Goal: Book appointment/travel/reservation

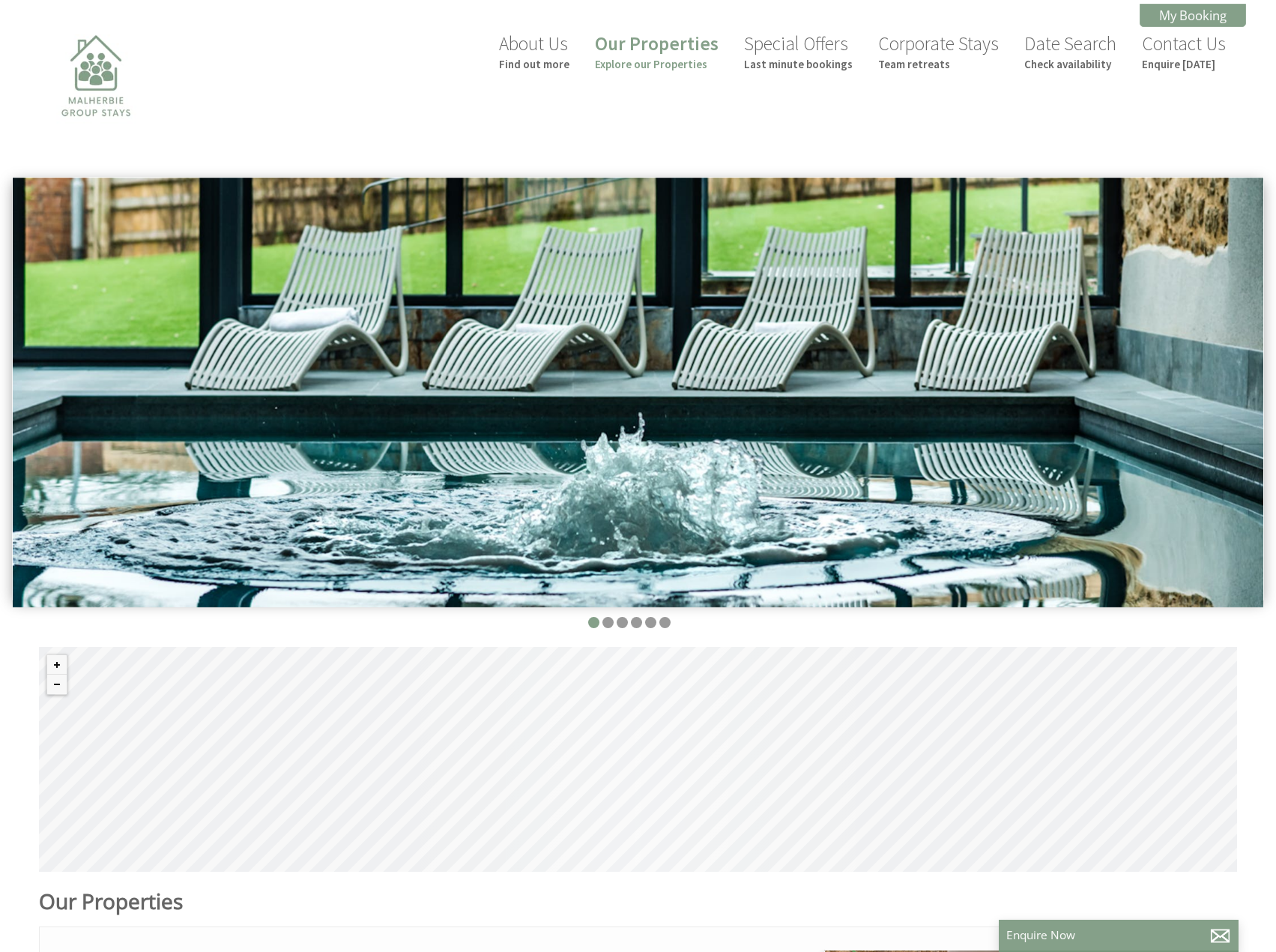
scroll to position [0, 14]
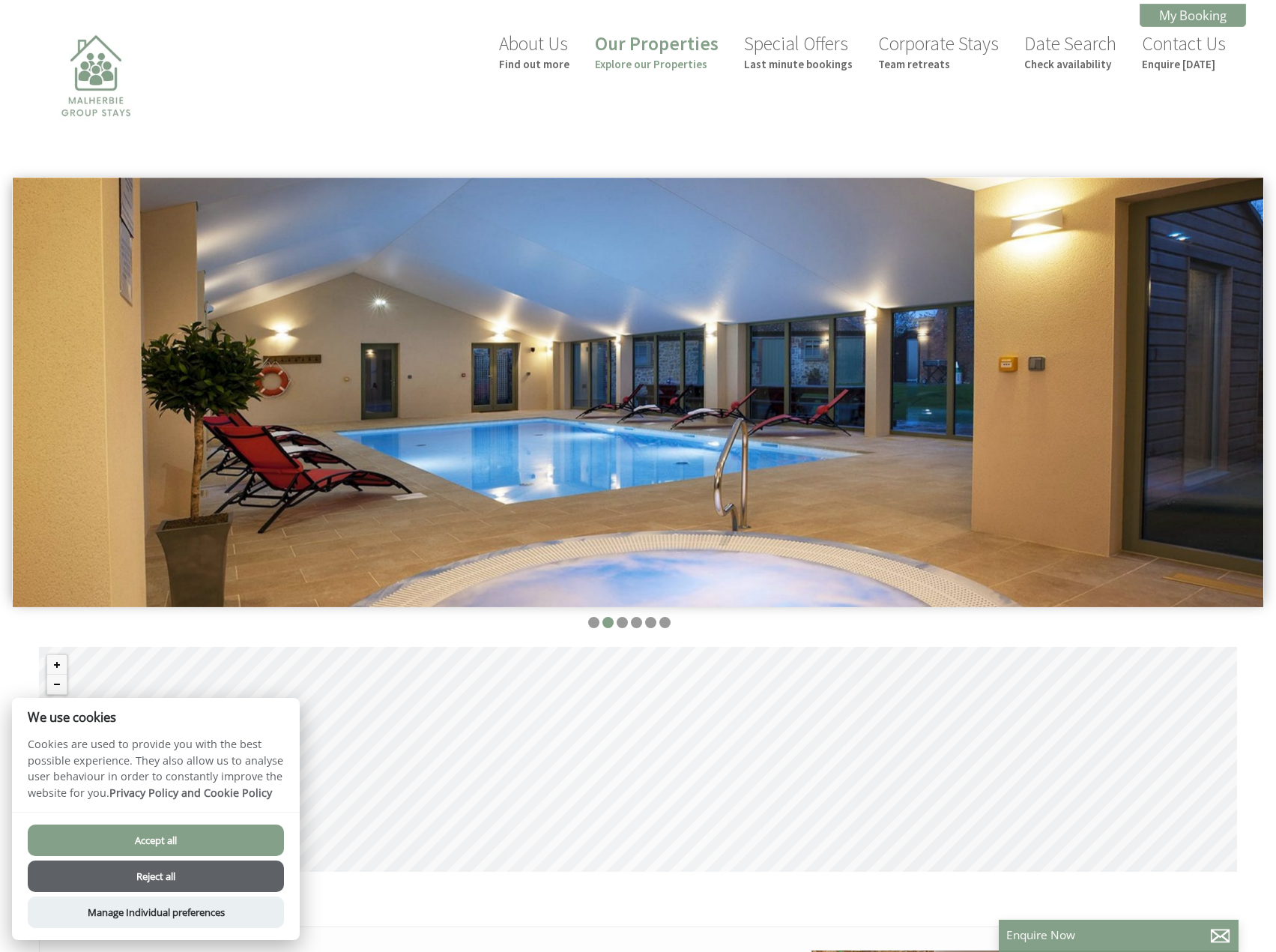
click at [194, 839] on button "Accept all" at bounding box center [156, 840] width 257 height 32
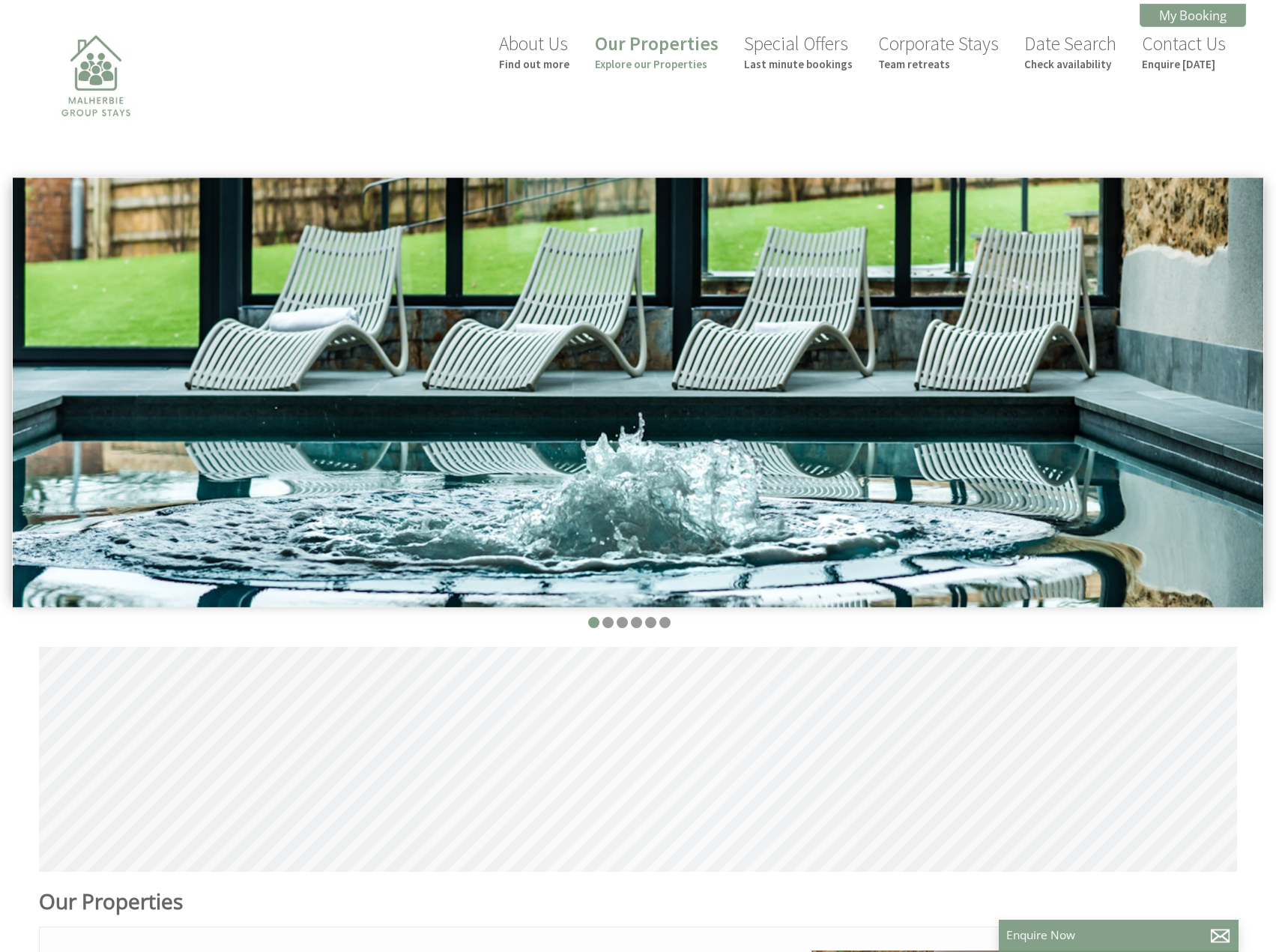
scroll to position [0, 14]
click at [659, 69] on small "Explore our Properties" at bounding box center [656, 64] width 124 height 14
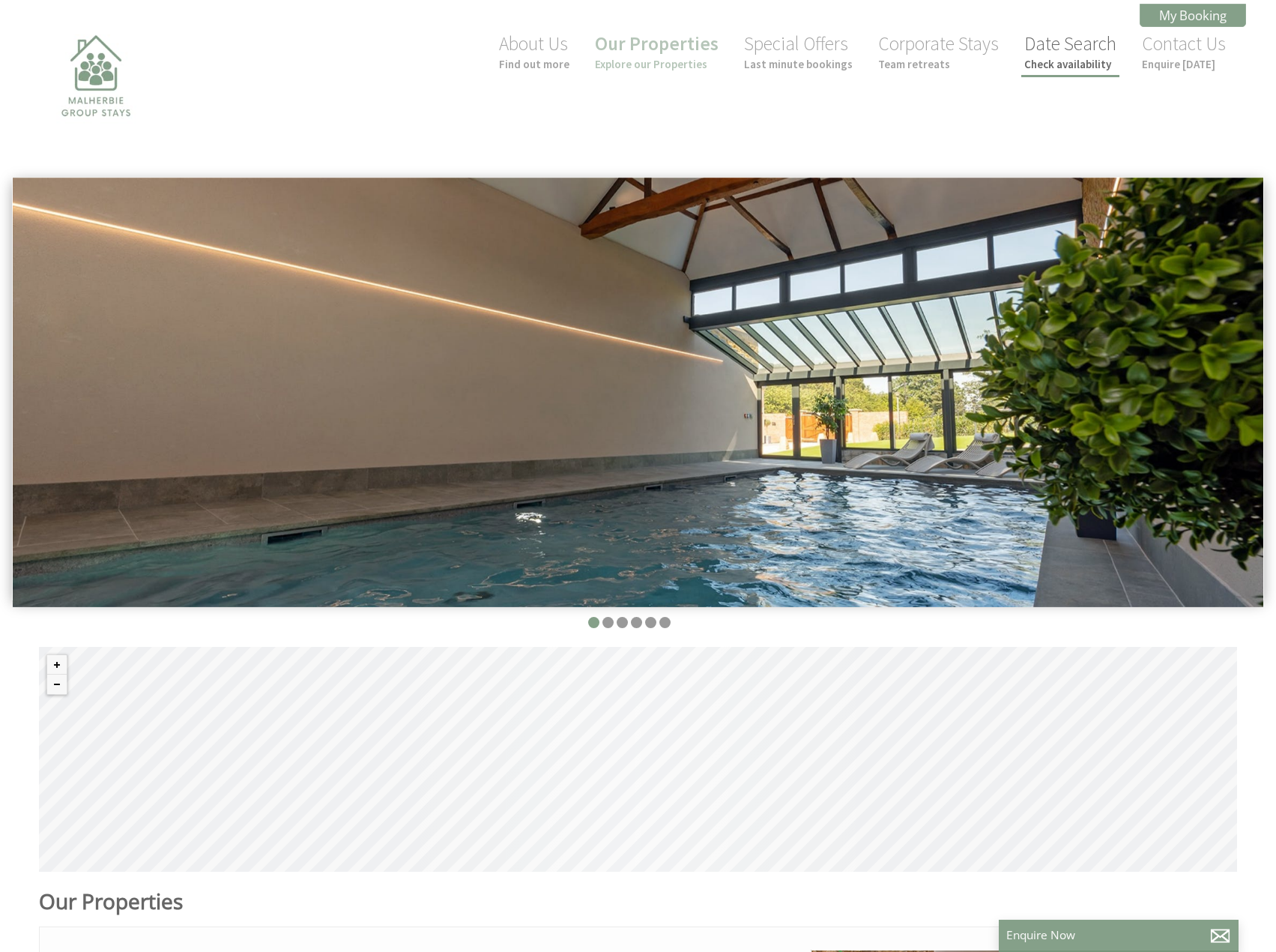
click at [1037, 65] on small "Check availability" at bounding box center [1070, 64] width 92 height 14
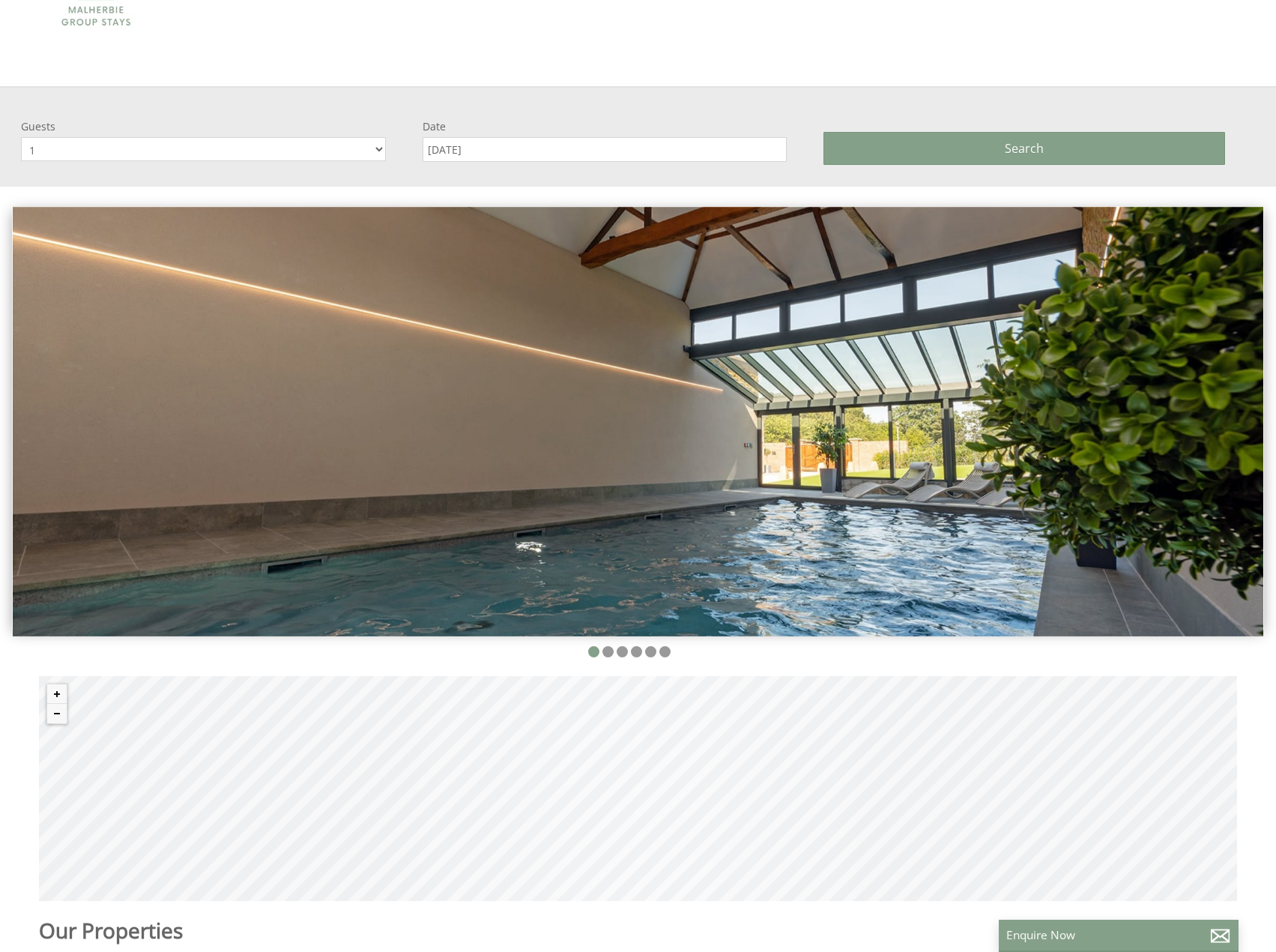
scroll to position [177, 0]
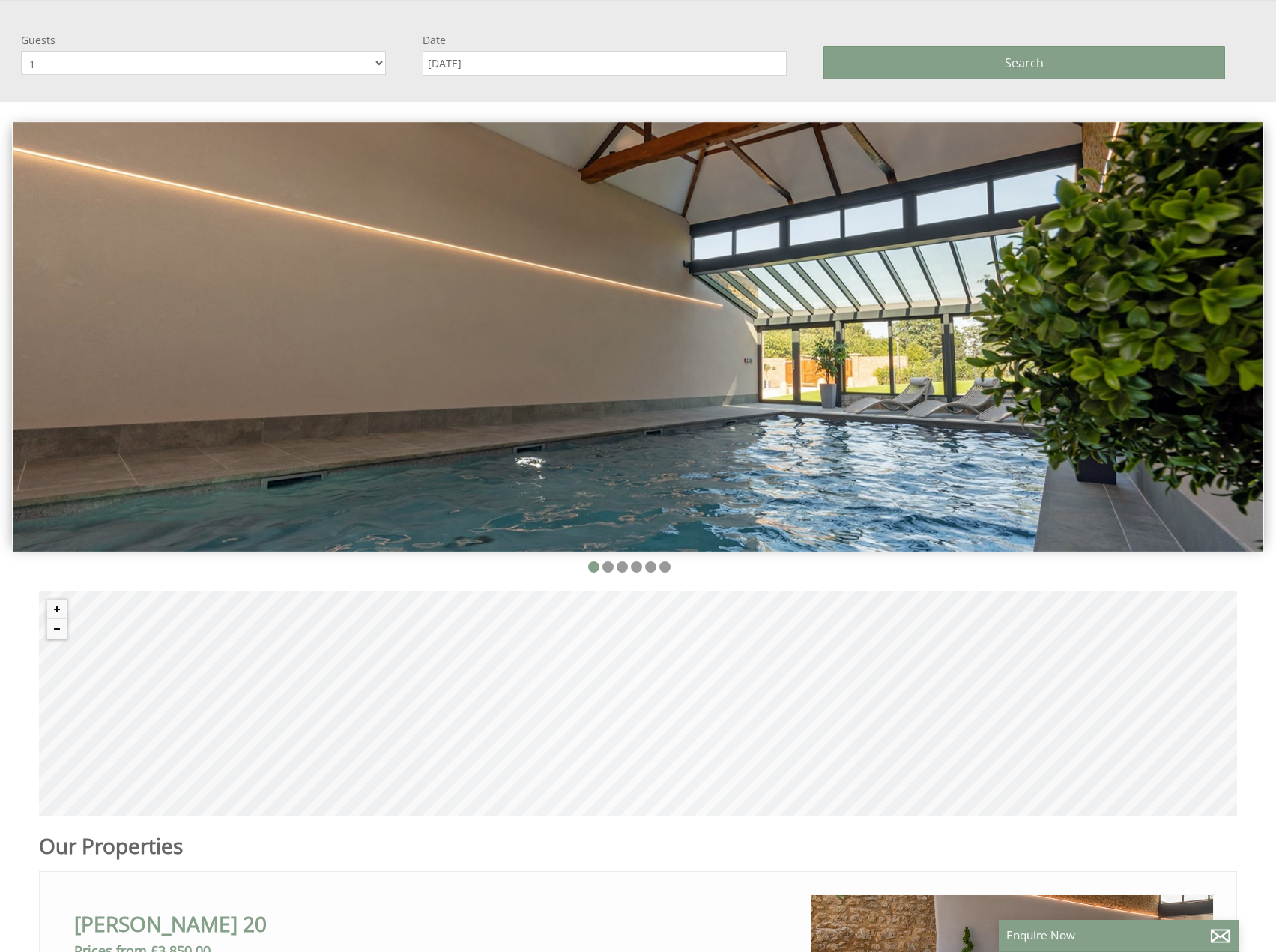
click at [275, 62] on select "1 2 3 4 5 6 7 8 9 10 11 12 13 14 15 16 17 18 19 20 21 22 23 24 25 26 27 28 29 30" at bounding box center [203, 63] width 365 height 24
select select "11"
click at [21, 51] on select "1 2 3 4 5 6 7 8 9 10 11 12 13 14 15 16 17 18 19 20 21 22 23 24 25 26 27 28 29 30" at bounding box center [203, 63] width 365 height 24
click at [555, 65] on input "[DATE]" at bounding box center [605, 63] width 365 height 25
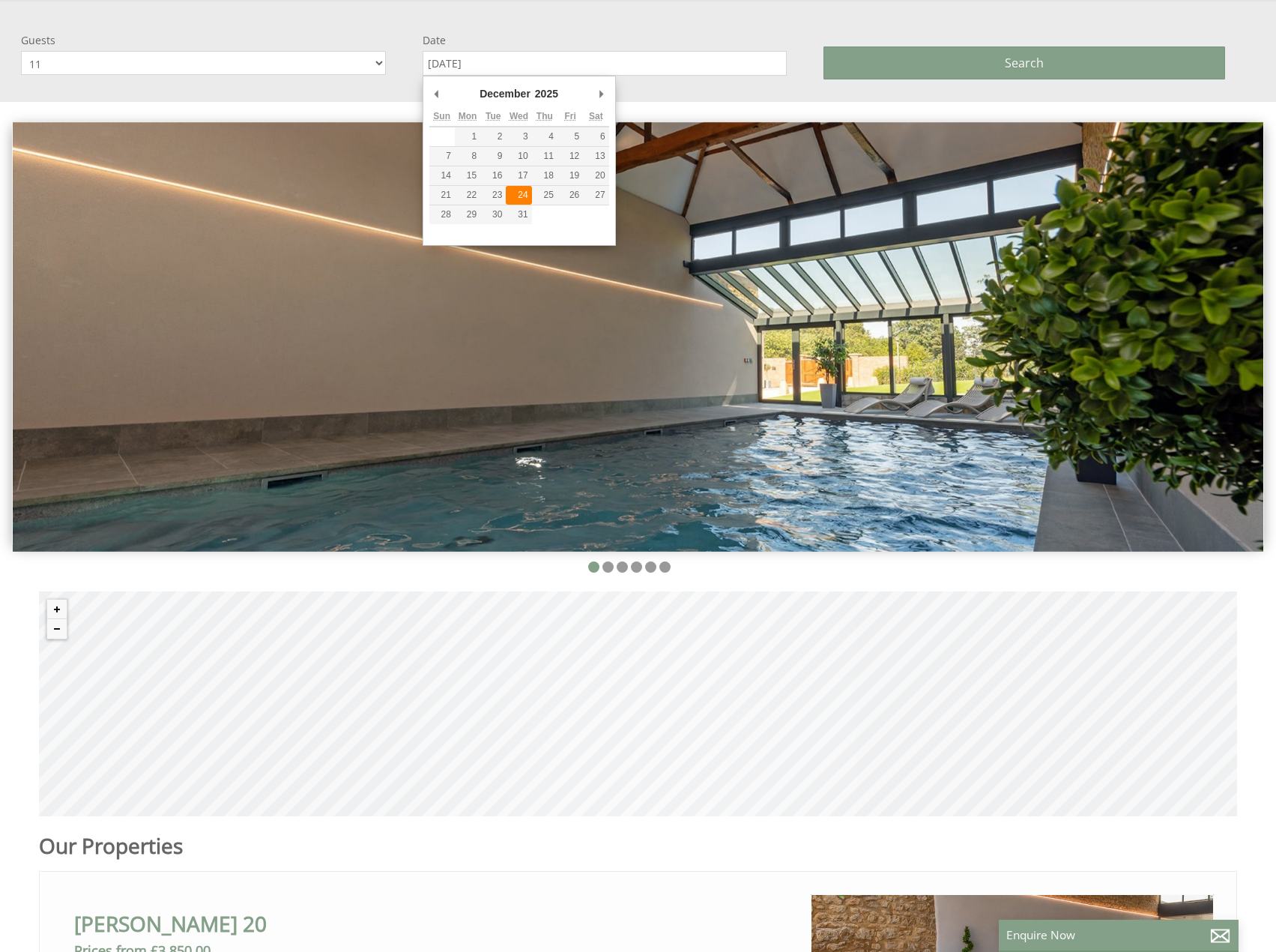
type input "[DATE]"
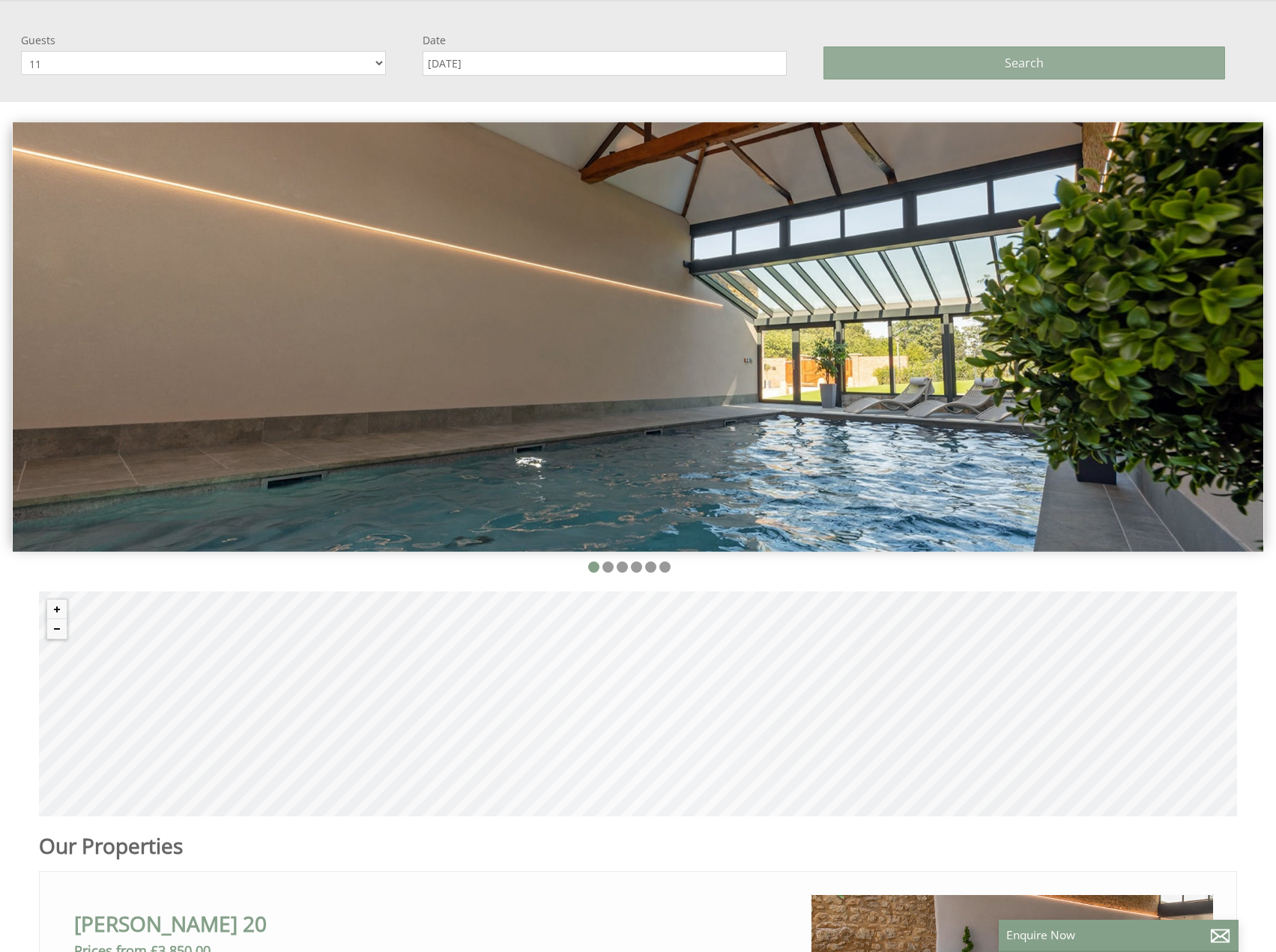
click at [995, 59] on button "Search" at bounding box center [1024, 63] width 401 height 33
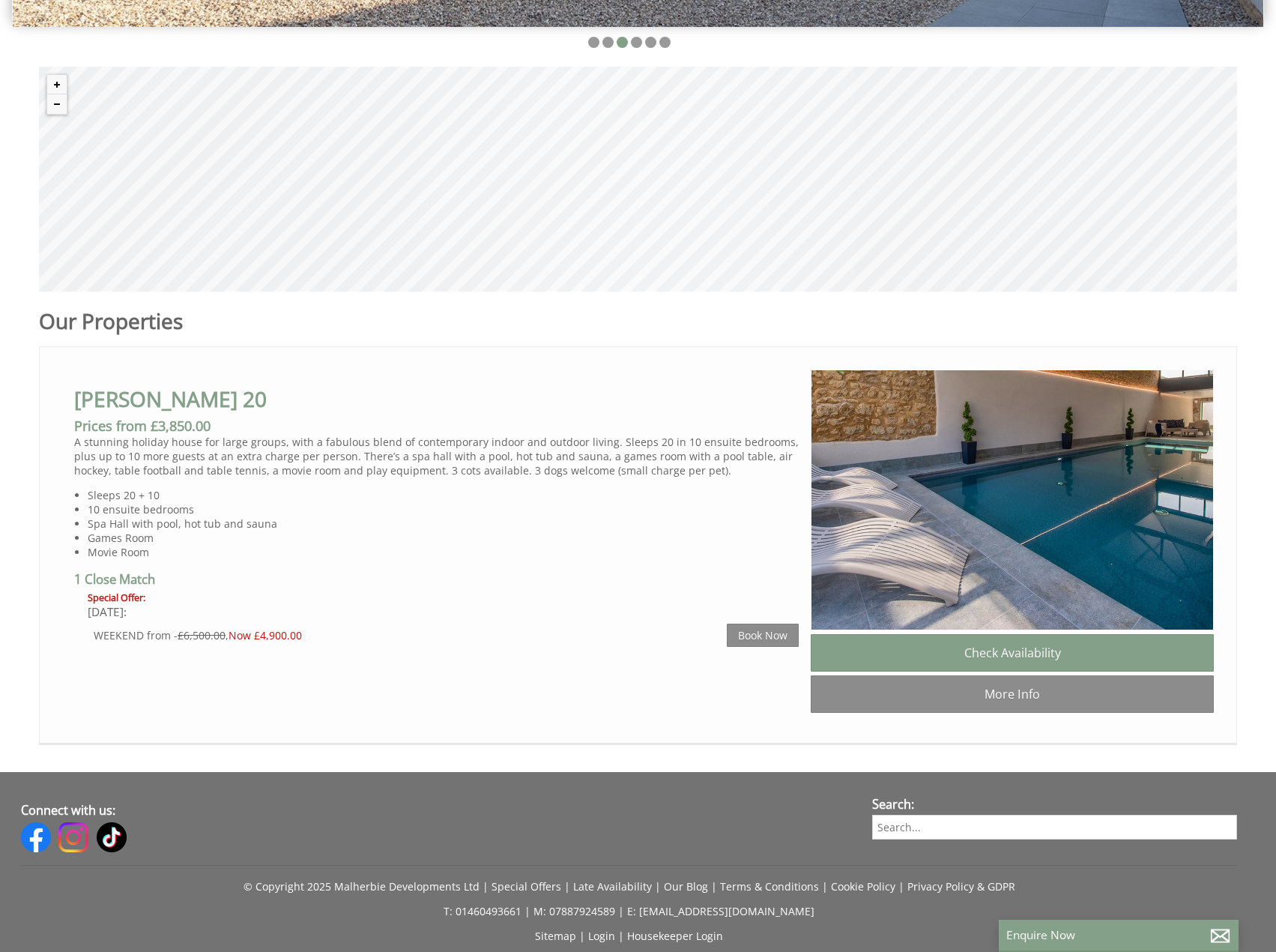
scroll to position [599, 0]
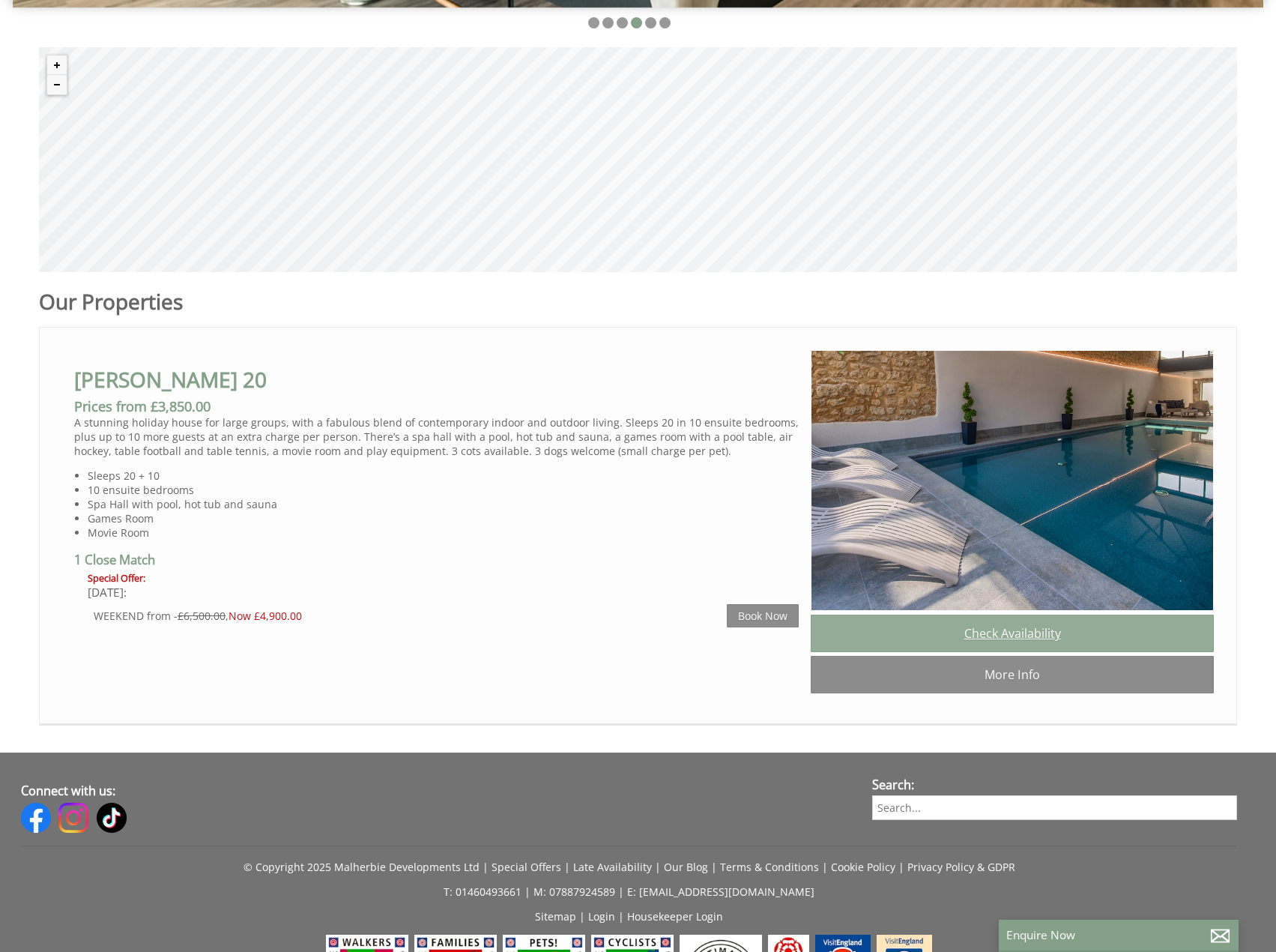
click at [987, 639] on link "Check Availability" at bounding box center [1012, 633] width 403 height 38
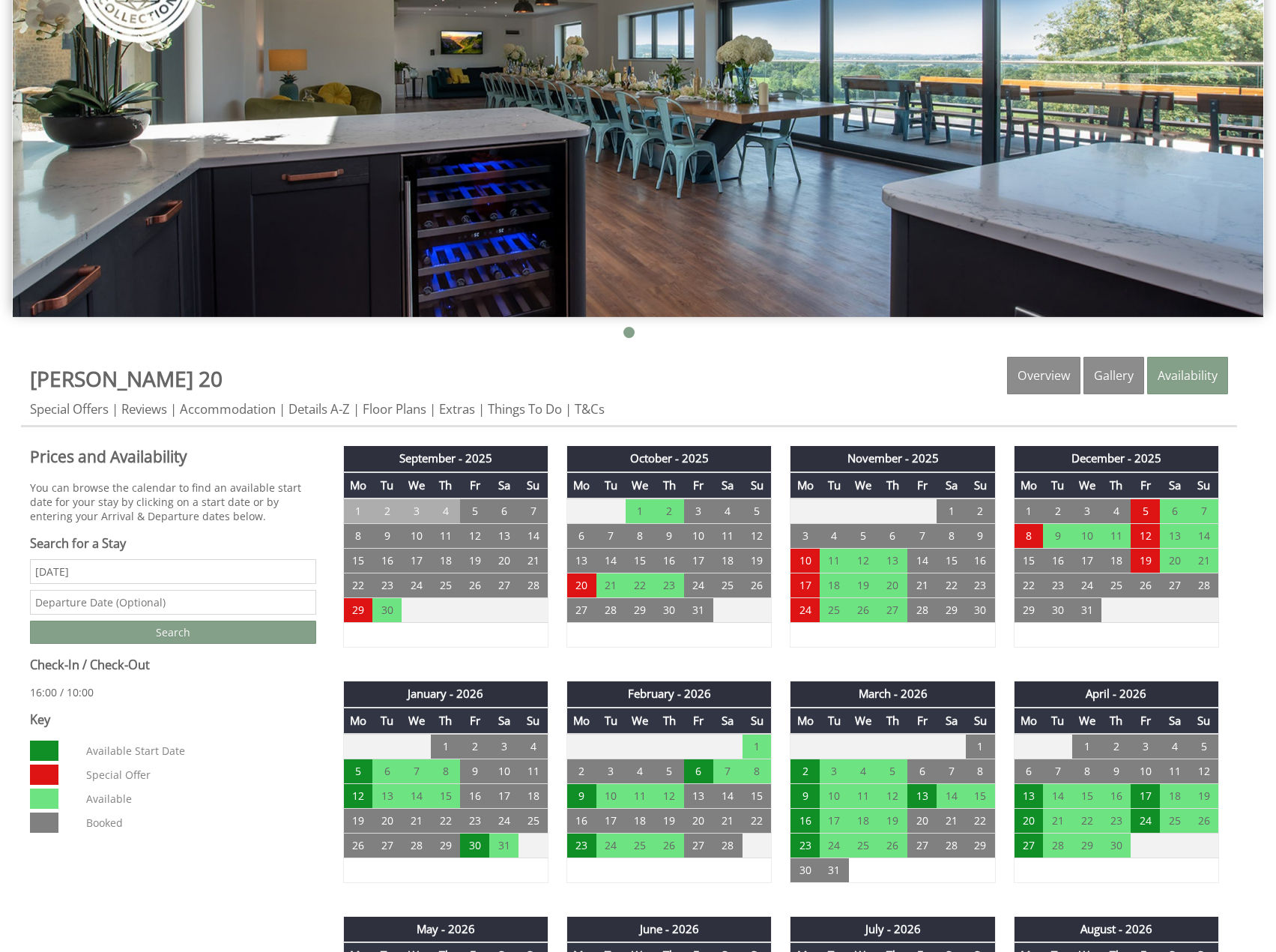
scroll to position [300, 0]
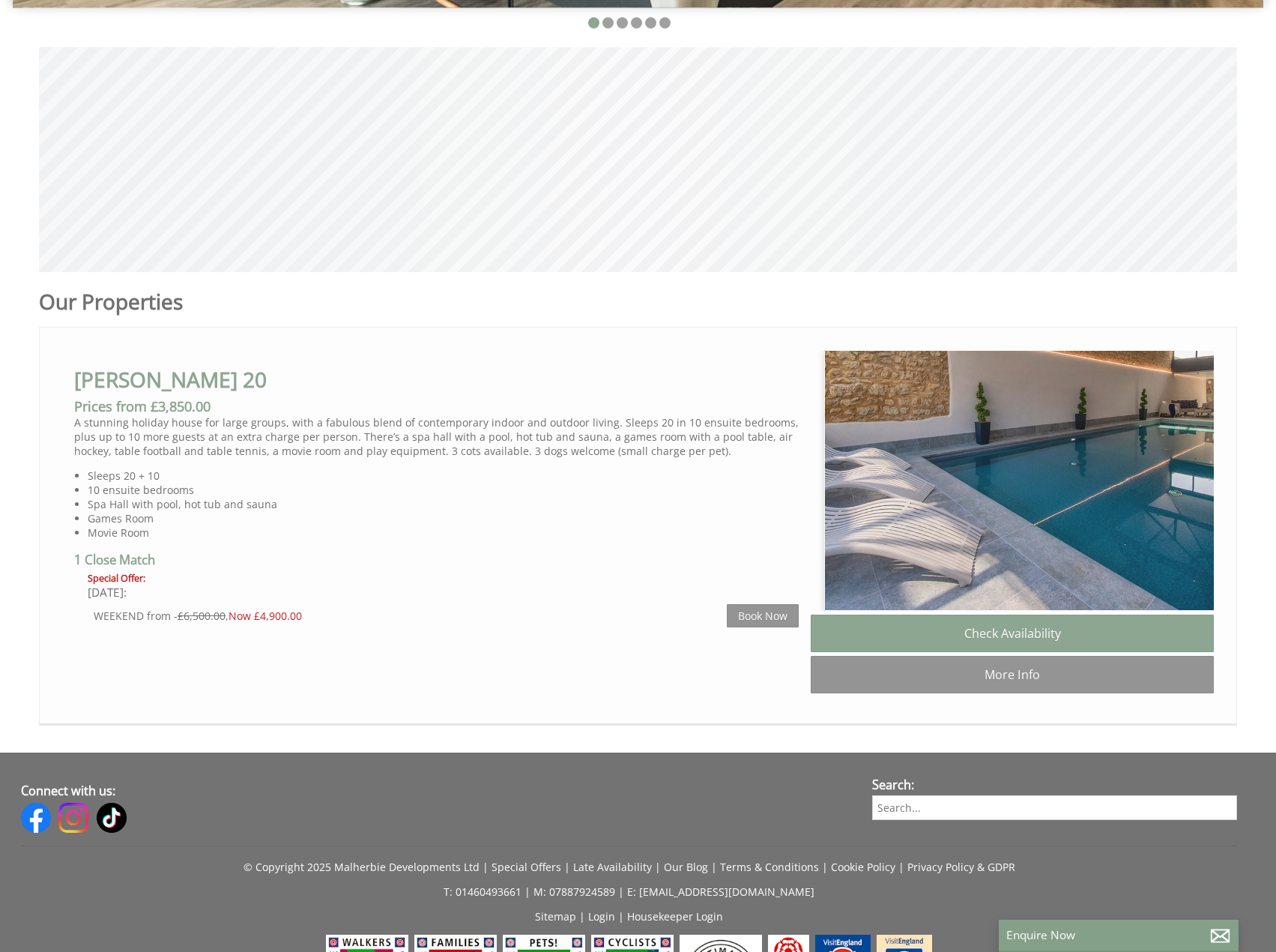
scroll to position [0, 14]
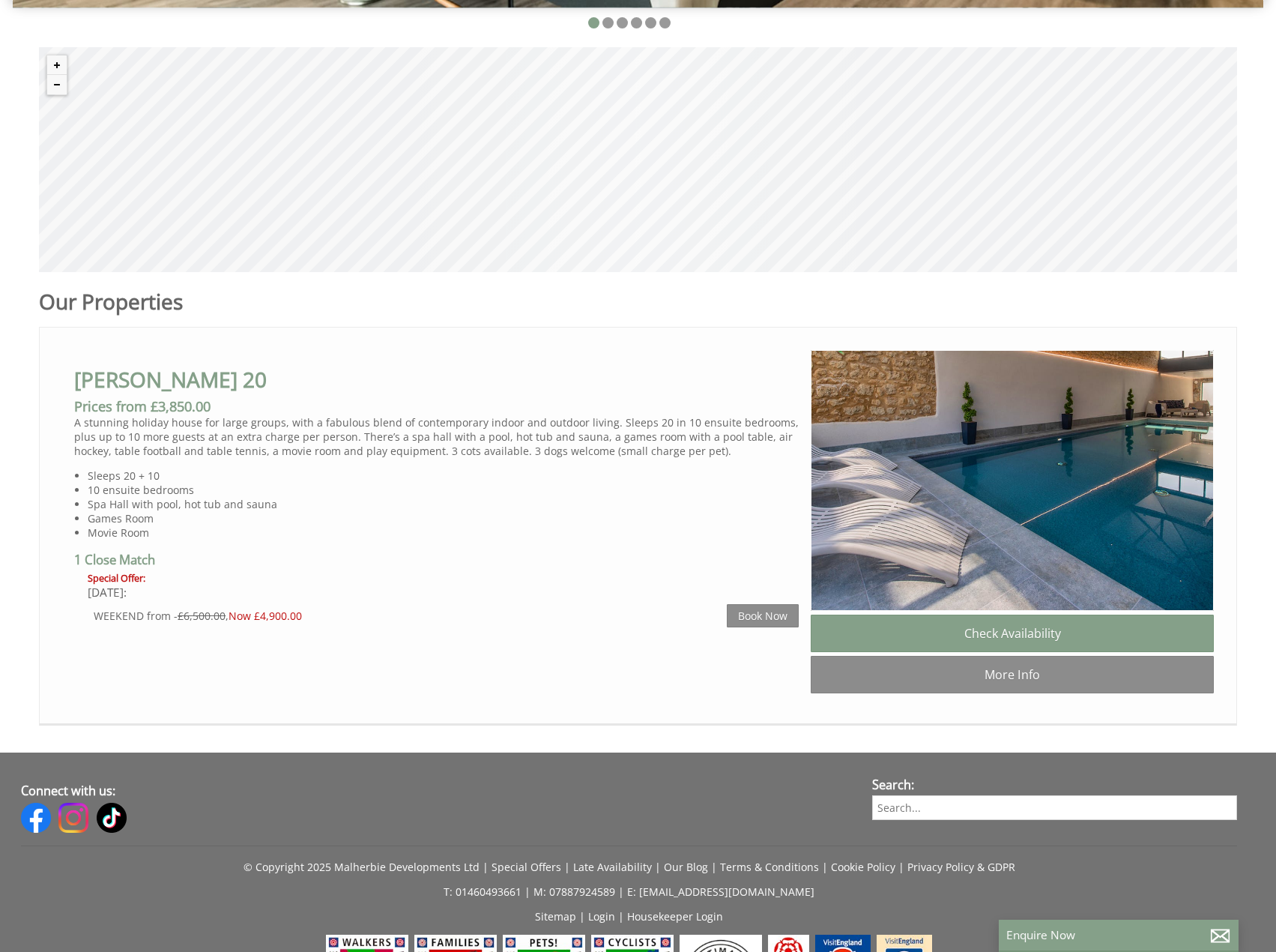
select select "11"
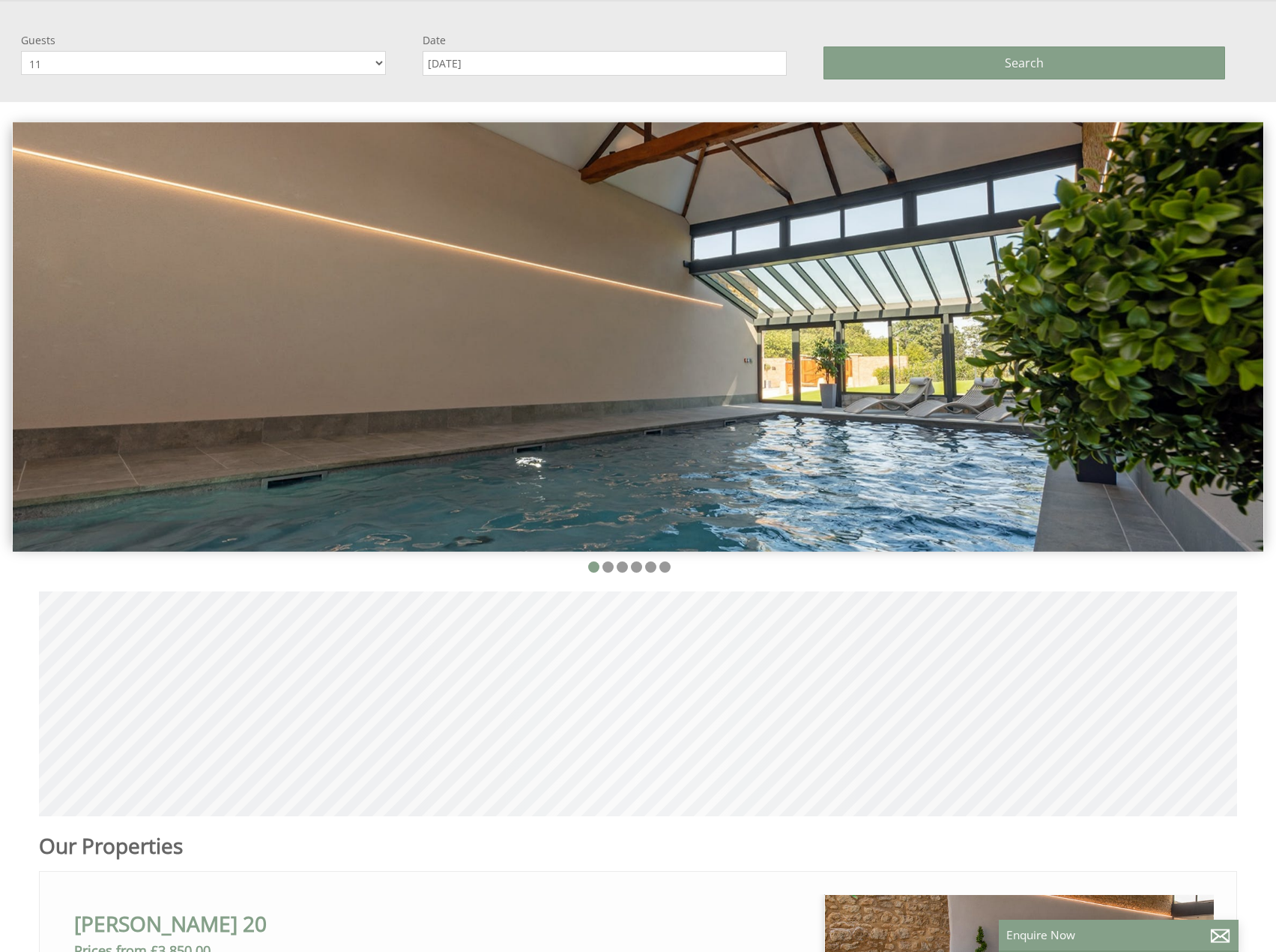
scroll to position [0, 14]
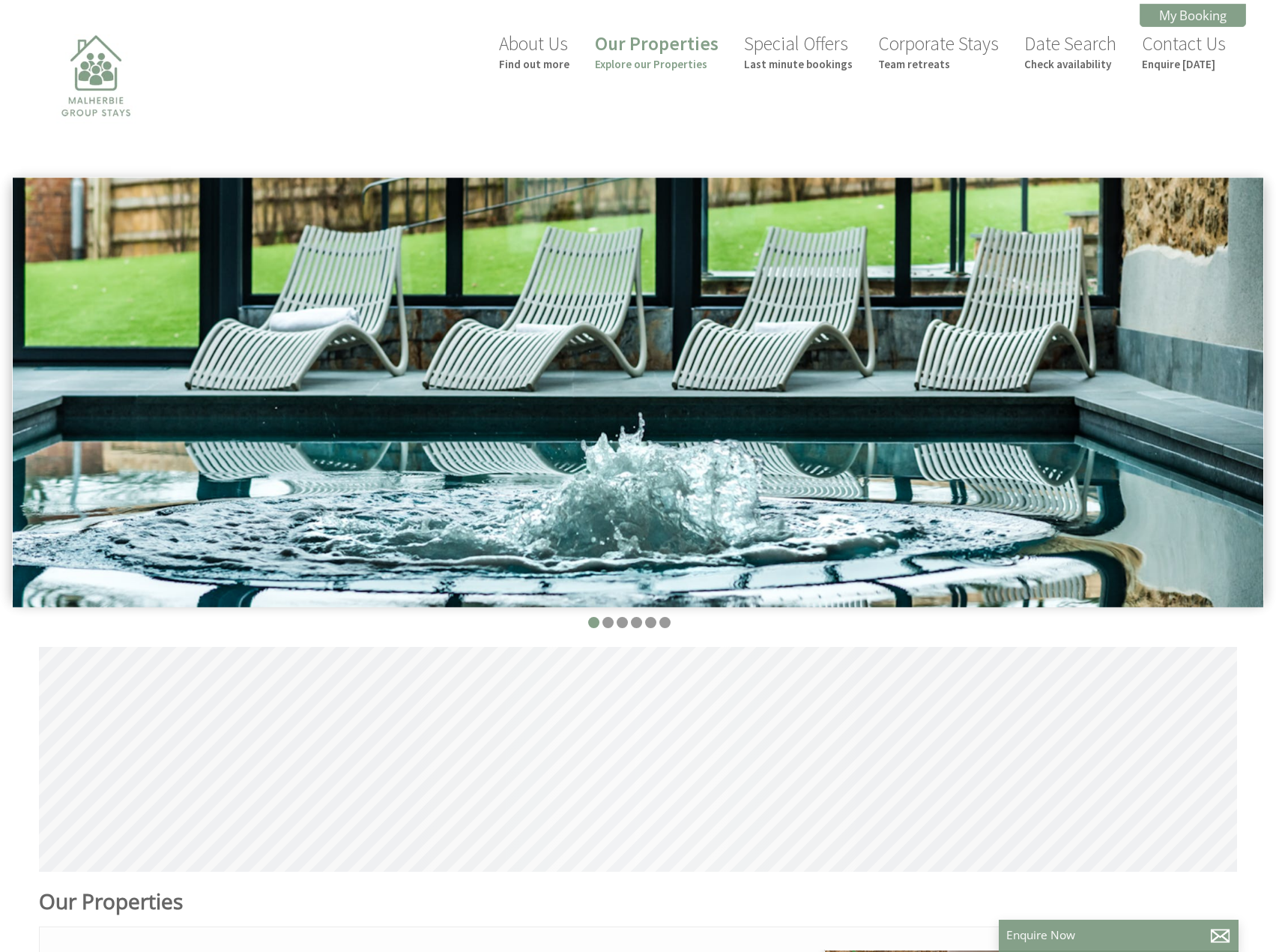
scroll to position [0, 14]
